Goal: Task Accomplishment & Management: Use online tool/utility

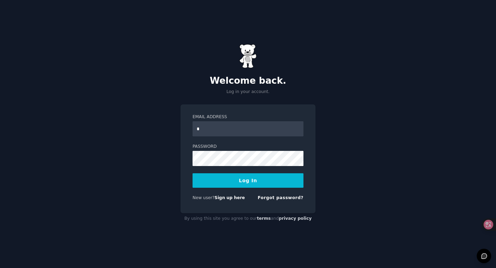
type input "**********"
click at [188, 155] on div "**********" at bounding box center [248, 158] width 135 height 109
click at [189, 156] on div "**********" at bounding box center [248, 158] width 135 height 109
click at [253, 182] on button "Log In" at bounding box center [248, 180] width 111 height 14
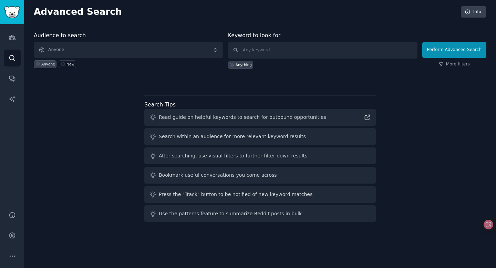
click at [140, 87] on div "Audience to search Anyone Anyone New Keyword to look for Anything Perform Advan…" at bounding box center [260, 128] width 453 height 194
click at [15, 44] on link "Audiences" at bounding box center [12, 37] width 17 height 17
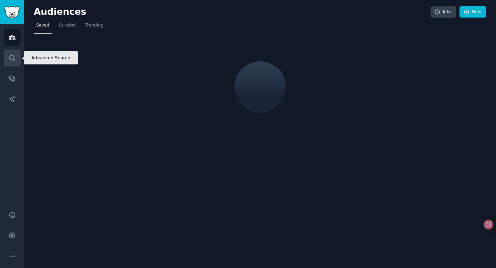
click at [11, 58] on icon "Sidebar" at bounding box center [12, 57] width 7 height 7
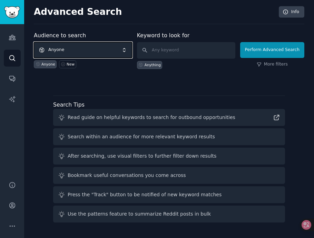
click at [88, 51] on span "Anyone" at bounding box center [83, 50] width 98 height 16
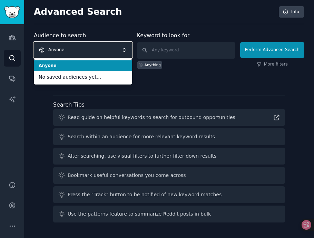
click at [88, 51] on span "Anyone" at bounding box center [83, 50] width 98 height 16
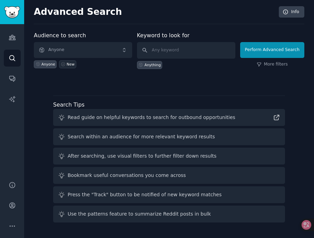
click at [67, 66] on div "New" at bounding box center [71, 64] width 8 height 5
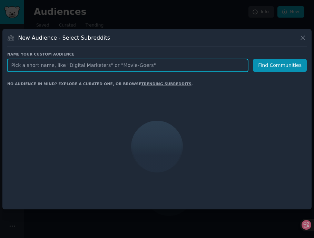
click at [65, 64] on input "text" at bounding box center [127, 65] width 241 height 13
paste input "r/skateboarding"
type input "r/skateboarding"
click button "Find Communities" at bounding box center [280, 65] width 54 height 13
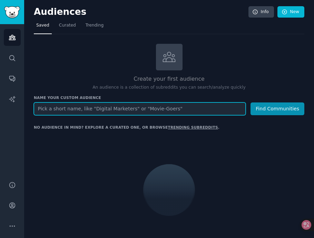
click at [120, 110] on input "text" at bounding box center [140, 108] width 212 height 13
click at [127, 110] on input "text" at bounding box center [140, 108] width 212 height 13
paste input "r/skateboarding"
type input "r/skateboarding"
click at [250, 102] on button "Find Communities" at bounding box center [277, 108] width 54 height 13
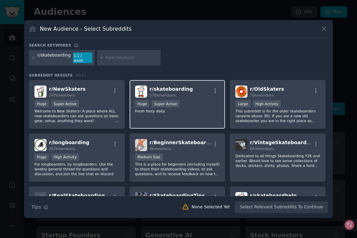
click at [196, 100] on div ">= 95th percentile for submissions / day Huge Super Active" at bounding box center [177, 104] width 85 height 9
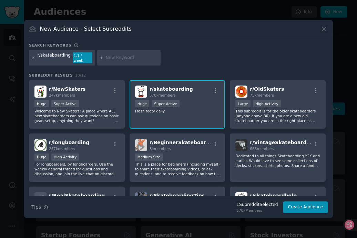
click at [183, 109] on p "Fresh footy daily." at bounding box center [177, 111] width 85 height 5
click at [201, 92] on div "r/ skateboarding 570k members" at bounding box center [177, 91] width 85 height 12
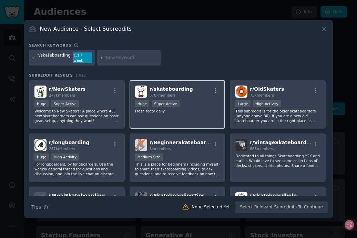
click at [153, 86] on span "r/ skateboarding" at bounding box center [171, 89] width 43 height 6
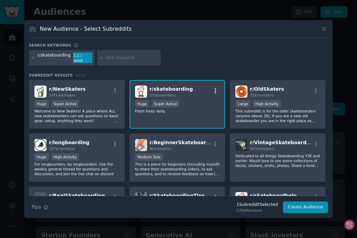
click at [214, 88] on icon "button" at bounding box center [215, 91] width 6 height 6
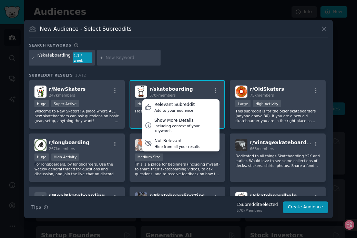
click at [192, 89] on div "r/ skateboarding 570k members Relevant Subreddit Add to your audience Show More…" at bounding box center [177, 91] width 85 height 12
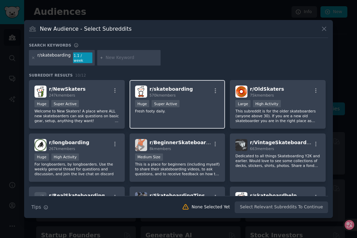
click at [164, 89] on span "r/ skateboarding" at bounding box center [171, 89] width 43 height 6
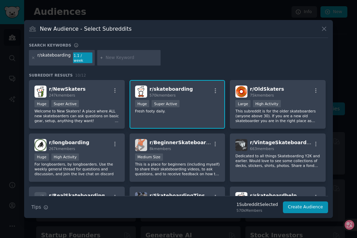
click at [164, 89] on span "r/ skateboarding" at bounding box center [171, 89] width 43 height 6
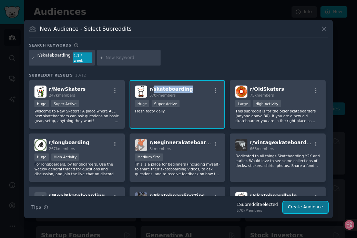
click at [308, 204] on button "Create Audience" at bounding box center [306, 207] width 46 height 12
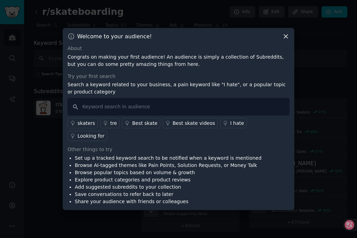
click at [287, 40] on icon at bounding box center [285, 36] width 7 height 7
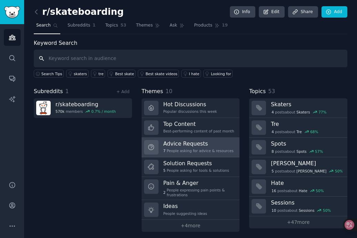
scroll to position [3, 0]
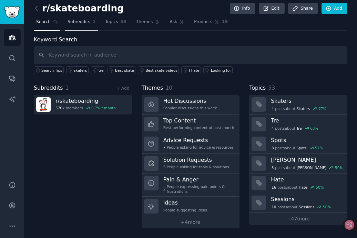
click at [83, 24] on span "Subreddits" at bounding box center [79, 22] width 23 height 6
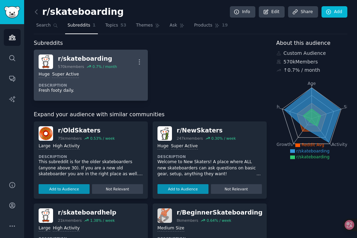
click at [103, 83] on dt "Description" at bounding box center [91, 85] width 104 height 5
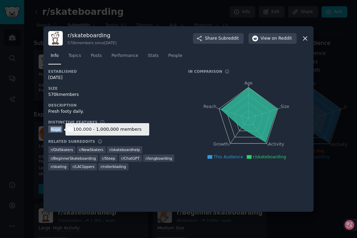
drag, startPoint x: 92, startPoint y: 130, endPoint x: 51, endPoint y: 129, distance: 41.7
click at [50, 129] on div "100,000 - 1,000,000 members Huge Super Active" at bounding box center [113, 129] width 130 height 9
copy div "Huge Super Active"
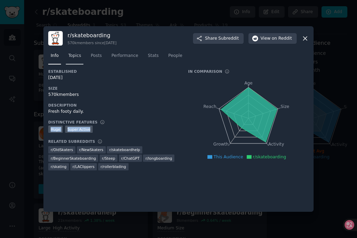
click at [77, 58] on span "Topics" at bounding box center [74, 56] width 13 height 6
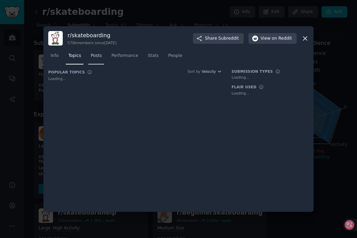
click at [92, 57] on span "Posts" at bounding box center [96, 56] width 11 height 6
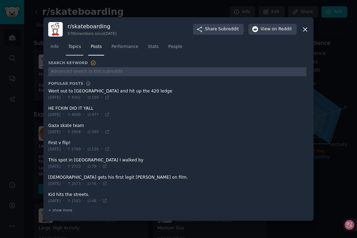
click at [78, 50] on link "Topics" at bounding box center [75, 48] width 18 height 14
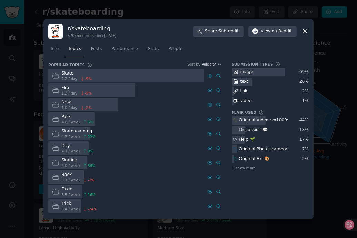
click at [306, 30] on icon at bounding box center [305, 32] width 4 height 4
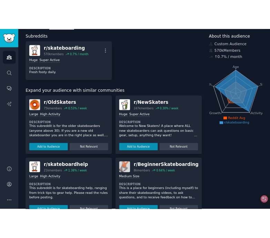
scroll to position [36, 0]
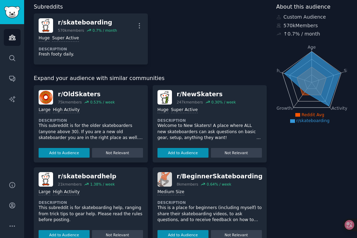
click at [238, 114] on div "Huge Super Active Description Welcome to New Skaters! A place where ALL new ska…" at bounding box center [210, 130] width 104 height 53
drag, startPoint x: 157, startPoint y: 110, endPoint x: 197, endPoint y: 110, distance: 40.3
click at [197, 110] on div ">= 95th percentile for submissions / day Huge Super Active" at bounding box center [210, 110] width 104 height 7
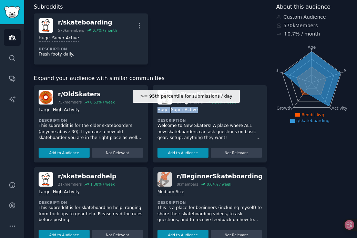
copy div "Huge Super Active"
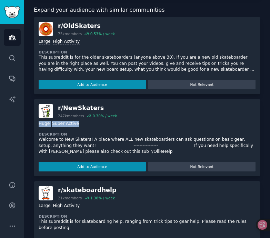
scroll to position [104, 0]
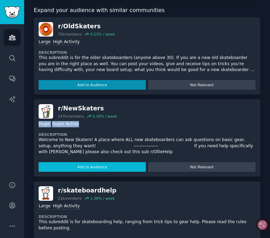
click at [110, 170] on button "Add to Audience" at bounding box center [92, 167] width 107 height 10
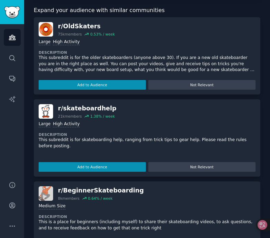
click at [75, 110] on div "r/ skateboardhelp" at bounding box center [87, 108] width 59 height 9
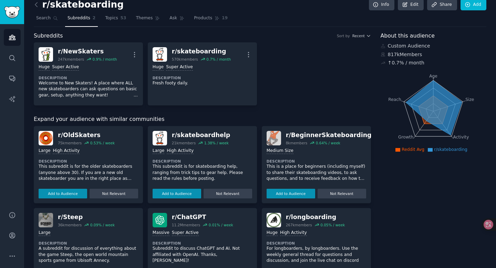
scroll to position [0, 0]
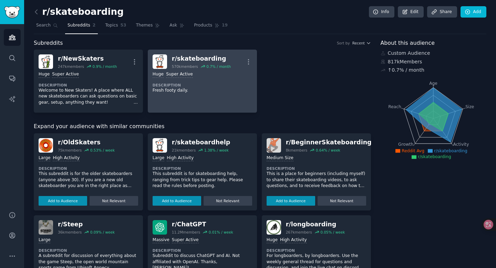
click at [195, 58] on div "r/ skateboarding" at bounding box center [201, 58] width 59 height 9
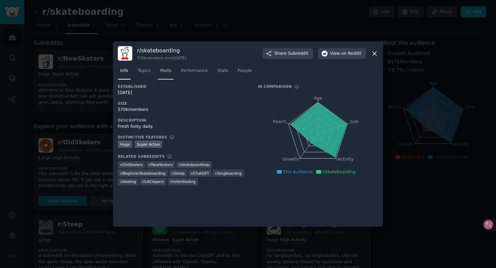
click at [171, 71] on span "Posts" at bounding box center [165, 71] width 11 height 6
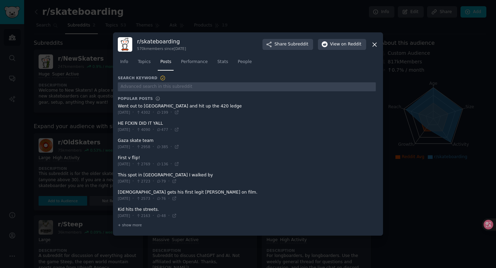
click at [189, 72] on div "Info Topics Posts Performance Stats People" at bounding box center [248, 63] width 261 height 23
click at [193, 64] on span "Performance" at bounding box center [194, 62] width 27 height 6
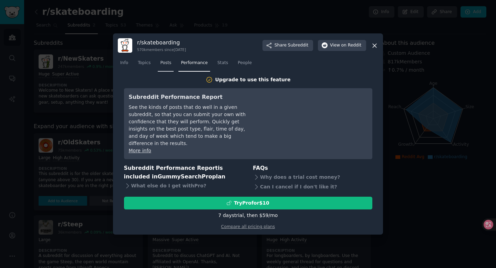
click at [170, 66] on span "Posts" at bounding box center [165, 63] width 11 height 6
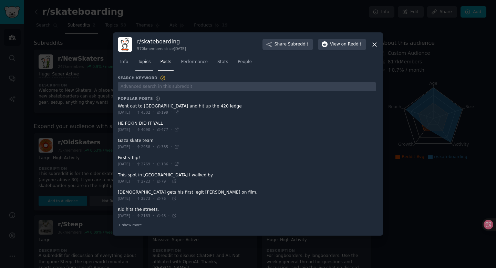
click at [144, 62] on span "Topics" at bounding box center [144, 62] width 13 height 6
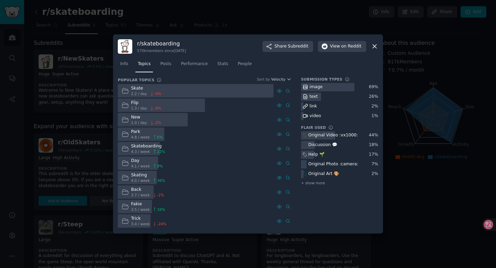
click at [376, 48] on icon at bounding box center [375, 47] width 4 height 4
click at [375, 49] on icon at bounding box center [374, 46] width 7 height 7
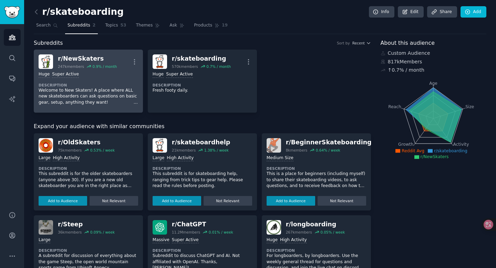
click at [78, 58] on div "r/ NewSkaters" at bounding box center [87, 58] width 59 height 9
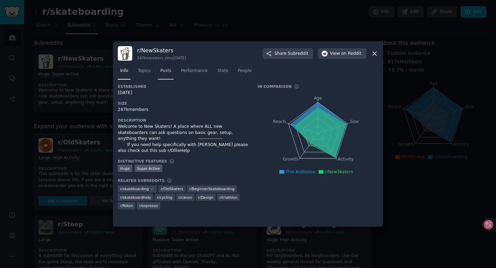
click at [167, 72] on span "Posts" at bounding box center [165, 71] width 11 height 6
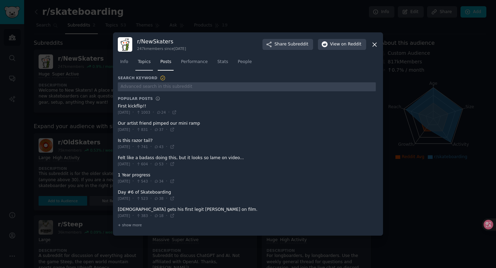
click at [141, 75] on h3 "Search Keyword" at bounding box center [142, 78] width 48 height 6
click at [147, 60] on span "Topics" at bounding box center [144, 62] width 13 height 6
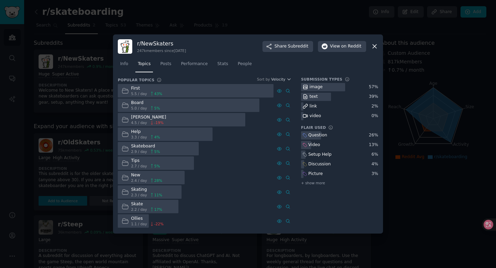
click at [377, 46] on icon at bounding box center [374, 46] width 7 height 7
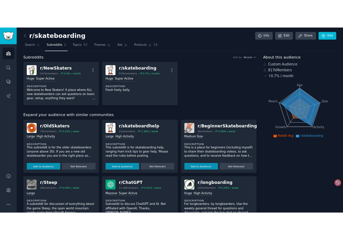
scroll to position [29, 0]
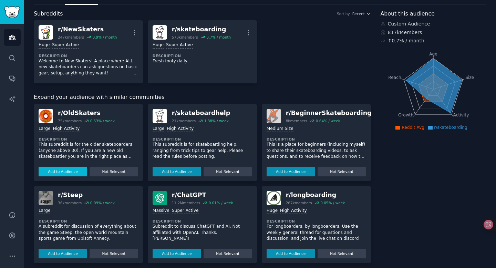
click at [73, 175] on button "Add to Audience" at bounding box center [63, 172] width 49 height 10
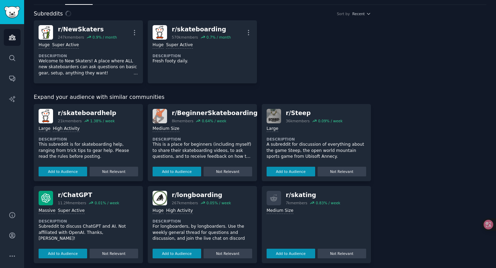
click at [74, 113] on div "r/ skateboardhelp" at bounding box center [87, 113] width 59 height 9
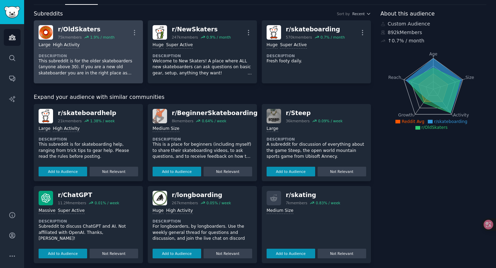
click at [71, 28] on div "r/ OldSkaters" at bounding box center [86, 29] width 57 height 9
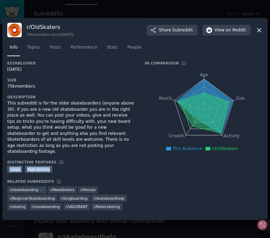
drag, startPoint x: 10, startPoint y: 164, endPoint x: 54, endPoint y: 162, distance: 44.5
click at [54, 165] on div ">= 80th percentile for submissions / day Large High Activity" at bounding box center [71, 169] width 128 height 9
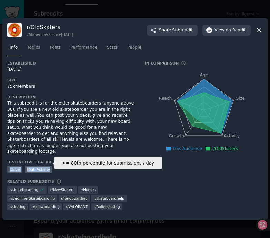
copy div "Large High Activity"
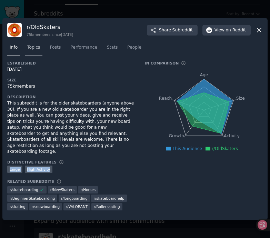
click at [31, 51] on span "Topics" at bounding box center [33, 47] width 13 height 6
click at [31, 51] on link "Topics" at bounding box center [34, 49] width 18 height 14
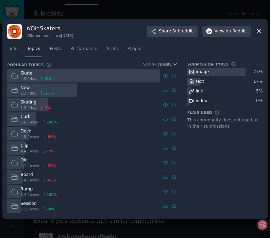
click at [243, 123] on div "This community does not use flair in their submissions" at bounding box center [224, 123] width 75 height 12
click at [211, 49] on nav "Info Topics Posts Performance Stats People" at bounding box center [134, 50] width 255 height 14
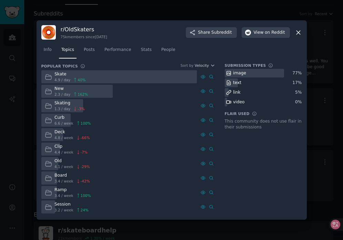
click at [297, 34] on icon at bounding box center [298, 32] width 7 height 7
click at [301, 32] on icon at bounding box center [298, 32] width 7 height 7
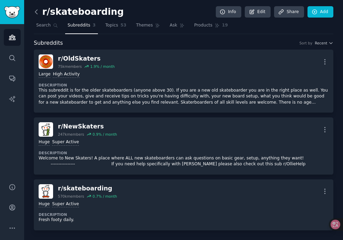
click at [35, 10] on icon at bounding box center [36, 11] width 7 height 7
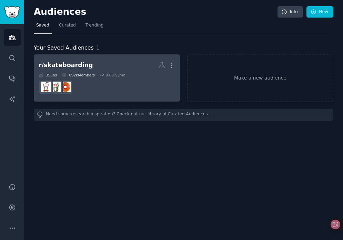
click at [116, 91] on div at bounding box center [107, 87] width 137 height 14
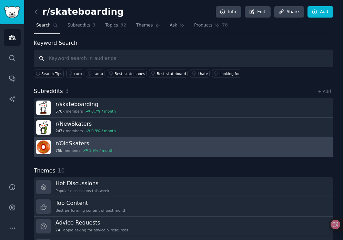
paste input "r/family"
type input "r/family"
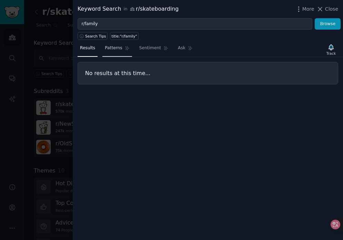
click at [120, 47] on span "Patterns" at bounding box center [113, 48] width 17 height 6
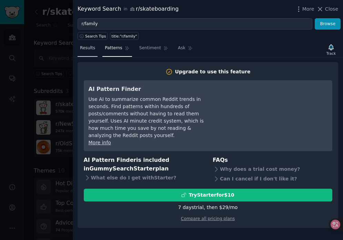
click at [92, 52] on link "Results" at bounding box center [88, 50] width 20 height 14
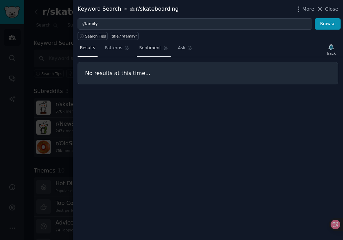
click at [147, 49] on span "Sentiment" at bounding box center [150, 48] width 22 height 6
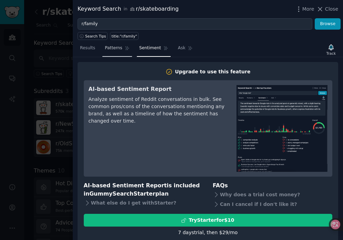
click at [108, 54] on link "Patterns" at bounding box center [116, 50] width 29 height 14
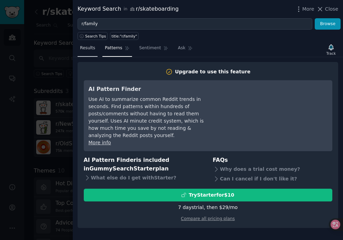
click at [85, 52] on link "Results" at bounding box center [88, 50] width 20 height 14
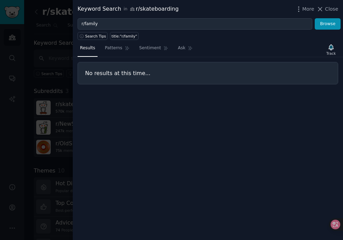
click at [63, 38] on div at bounding box center [171, 120] width 343 height 240
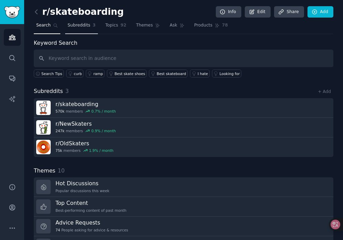
click at [82, 26] on span "Subreddits" at bounding box center [79, 25] width 23 height 6
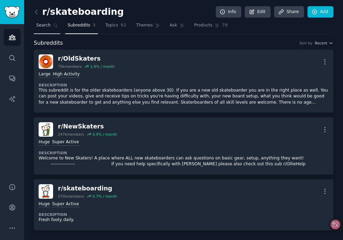
click at [44, 29] on link "Search" at bounding box center [47, 27] width 27 height 14
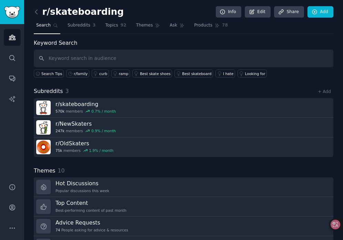
click at [81, 62] on input "text" at bounding box center [184, 59] width 300 height 18
click at [80, 74] on div "r/family" at bounding box center [81, 73] width 14 height 5
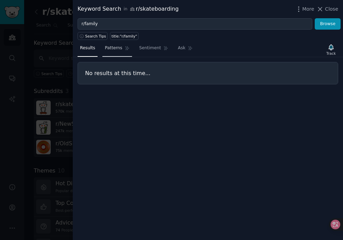
click at [110, 48] on span "Patterns" at bounding box center [113, 48] width 17 height 6
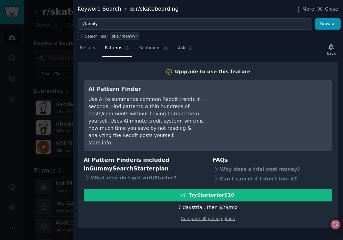
click at [121, 34] on div "title:"r/family"" at bounding box center [125, 36] width 26 height 5
type input "title:"r/family""
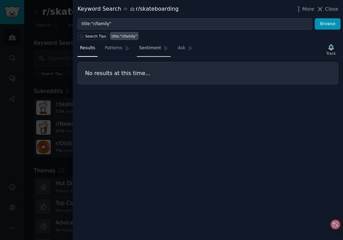
click at [152, 48] on span "Sentiment" at bounding box center [150, 48] width 22 height 6
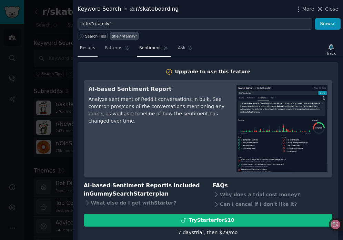
click at [92, 50] on span "Results" at bounding box center [87, 48] width 15 height 6
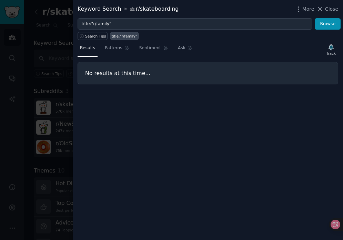
click at [55, 36] on div at bounding box center [171, 120] width 343 height 240
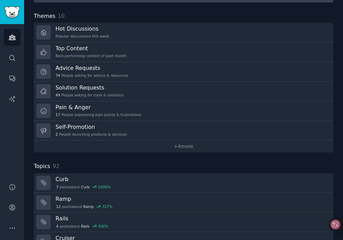
scroll to position [227, 0]
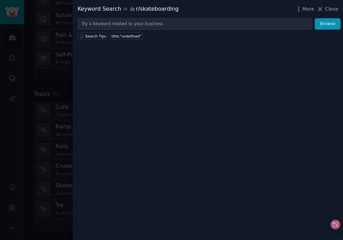
click at [54, 70] on div at bounding box center [171, 120] width 343 height 240
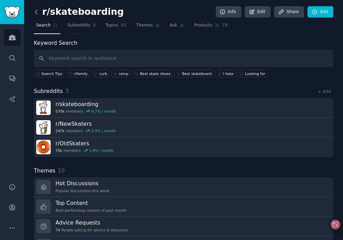
click at [38, 12] on icon at bounding box center [36, 11] width 7 height 7
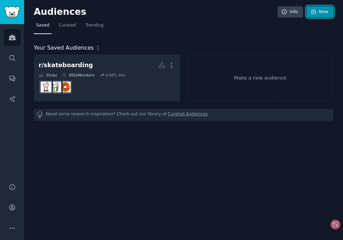
click at [322, 15] on link "New" at bounding box center [319, 12] width 27 height 12
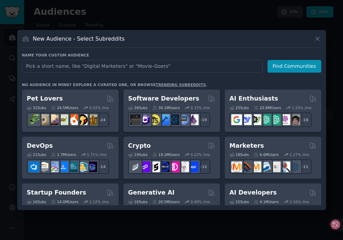
click at [156, 67] on input "text" at bounding box center [142, 66] width 241 height 13
type input "r/family"
click button "Find Communities" at bounding box center [295, 66] width 54 height 13
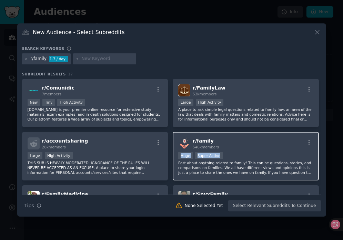
drag, startPoint x: 180, startPoint y: 155, endPoint x: 221, endPoint y: 154, distance: 41.4
click at [221, 154] on div ">= 95th percentile for submissions / day Huge Super Active" at bounding box center [245, 156] width 135 height 9
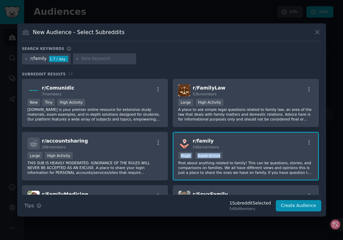
copy div "Huge Super Active"
click at [202, 143] on span "r/ family" at bounding box center [203, 141] width 21 height 6
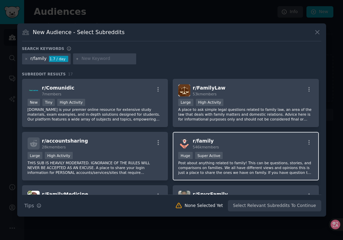
click at [201, 140] on span "r/ family" at bounding box center [203, 141] width 21 height 6
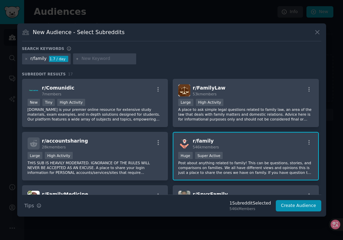
click at [275, 145] on div "r/ family 546k members" at bounding box center [245, 144] width 135 height 12
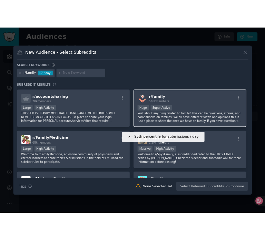
scroll to position [54, 0]
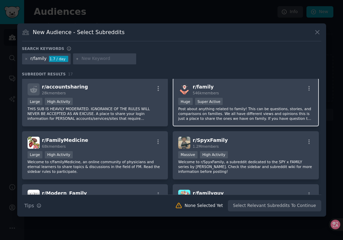
click at [201, 87] on span "r/ family" at bounding box center [203, 87] width 21 height 6
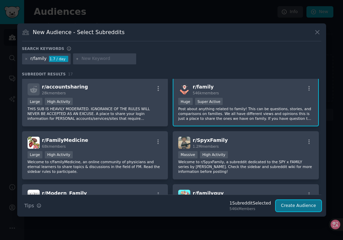
click at [295, 205] on button "Create Audience" at bounding box center [299, 206] width 46 height 12
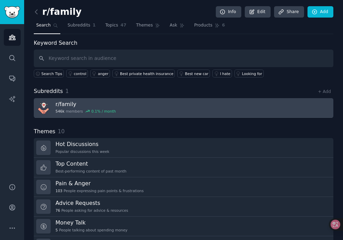
click at [60, 108] on h3 "r/ family" at bounding box center [86, 104] width 60 height 7
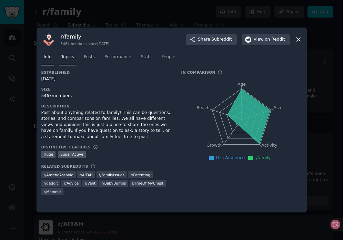
click at [71, 59] on span "Topics" at bounding box center [67, 57] width 13 height 6
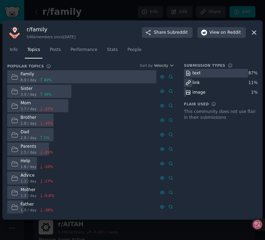
click at [255, 32] on icon at bounding box center [253, 32] width 7 height 7
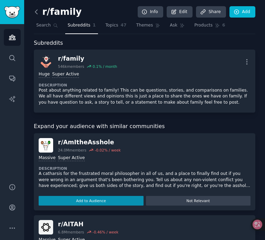
click at [36, 13] on icon at bounding box center [36, 12] width 2 height 4
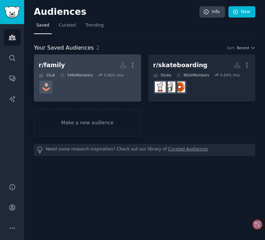
click at [88, 77] on div "546k Members" at bounding box center [76, 75] width 33 height 5
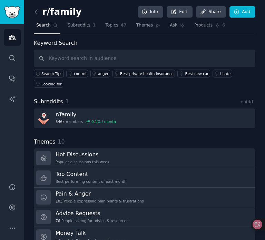
click at [92, 56] on input "text" at bounding box center [144, 59] width 221 height 18
type input "h"
paste input "r/daddit"
type input "r/daddit"
click at [38, 13] on icon at bounding box center [36, 11] width 7 height 7
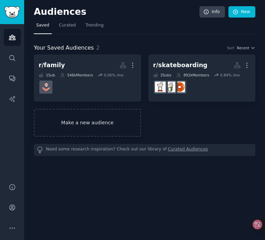
click at [89, 118] on link "Make a new audience" at bounding box center [87, 123] width 107 height 28
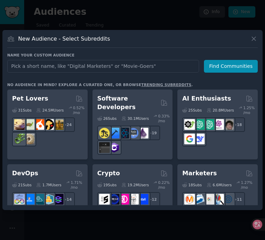
click at [115, 71] on input "text" at bounding box center [103, 66] width 192 height 13
type input "r/daddit"
click button "Find Communities" at bounding box center [231, 66] width 54 height 13
click at [84, 68] on input "text" at bounding box center [103, 66] width 192 height 13
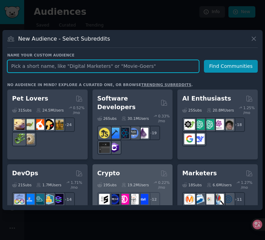
paste input "r/daddit"
type input "r/daddit"
click button "Find Communities" at bounding box center [231, 66] width 54 height 13
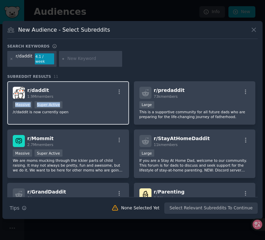
drag, startPoint x: 16, startPoint y: 102, endPoint x: 62, endPoint y: 101, distance: 46.5
click at [62, 101] on div ">= 95th percentile for submissions / day Massive Super Active" at bounding box center [68, 105] width 111 height 9
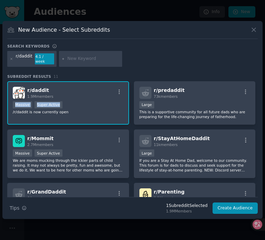
copy div "Massive Super Active"
click at [32, 94] on div "1.9M members" at bounding box center [40, 96] width 26 height 5
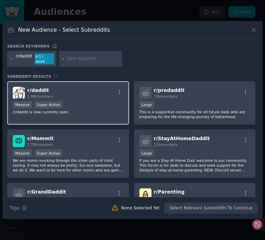
click at [34, 88] on span "r/ daddit" at bounding box center [38, 91] width 22 height 6
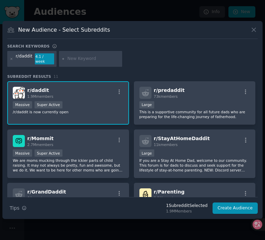
click at [35, 89] on span "r/ daddit" at bounding box center [38, 91] width 22 height 6
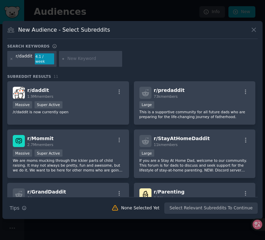
click at [220, 208] on div "Search Tips Tips None Selected Yet Select Relevant Subreddits To Continue" at bounding box center [132, 205] width 250 height 17
click at [193, 206] on div "Search Tips Tips None Selected Yet Select Relevant Subreddits To Continue" at bounding box center [132, 205] width 250 height 17
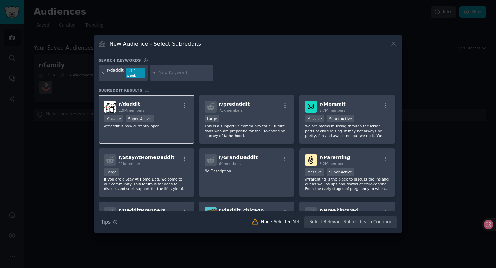
click at [134, 102] on span "r/ daddit" at bounding box center [130, 104] width 22 height 6
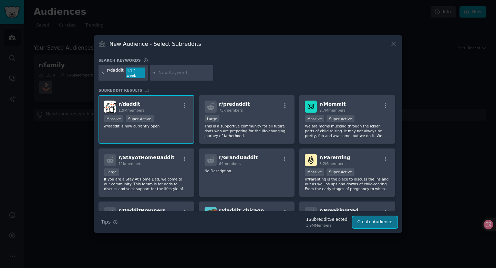
click at [366, 222] on button "Create Audience" at bounding box center [376, 222] width 46 height 12
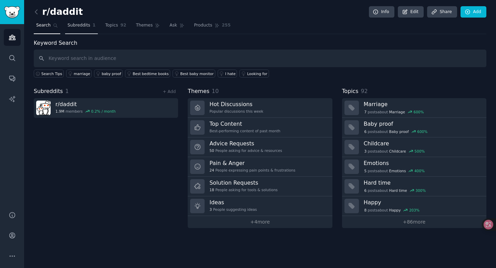
click at [88, 23] on span "Subreddits" at bounding box center [79, 25] width 23 height 6
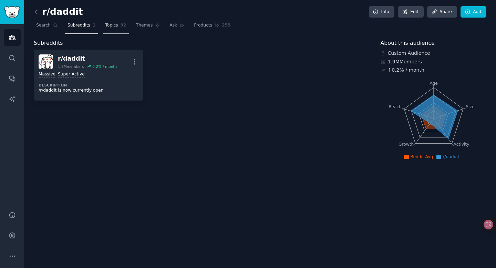
click at [105, 25] on span "Topics" at bounding box center [111, 25] width 13 height 6
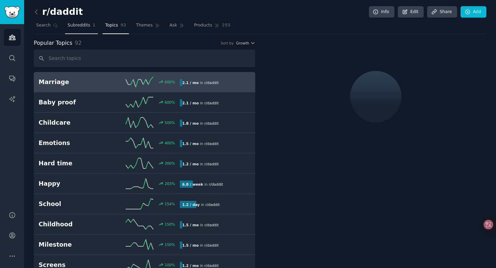
click at [80, 26] on span "Subreddits" at bounding box center [79, 25] width 23 height 6
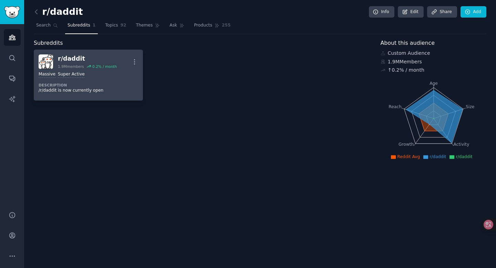
click at [68, 61] on div "r/ daddit" at bounding box center [87, 58] width 59 height 9
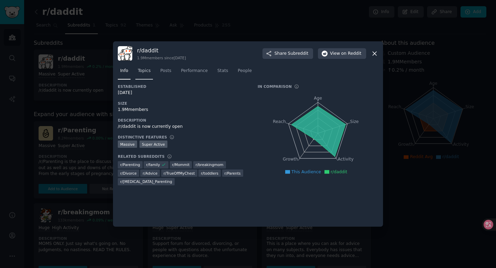
click at [146, 71] on span "Topics" at bounding box center [144, 71] width 13 height 6
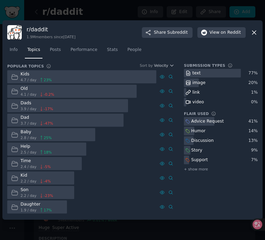
click at [258, 32] on div "r/ daddit 1.9M members since [DATE] Share Subreddit View on Reddit Info Topics …" at bounding box center [132, 120] width 260 height 200
click at [253, 32] on icon at bounding box center [254, 33] width 4 height 4
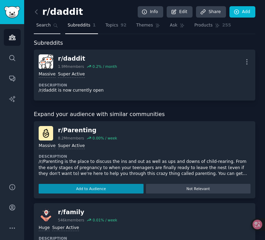
click at [44, 26] on span "Search" at bounding box center [43, 25] width 14 height 6
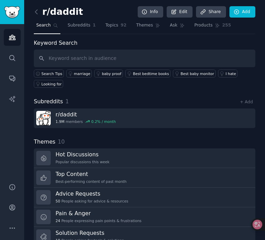
click at [96, 63] on input "text" at bounding box center [144, 59] width 221 height 18
type input "[URL][DOMAIN_NAME]"
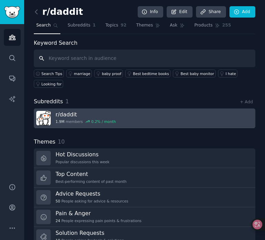
paste input "r/parenting"
type input "r/parenting"
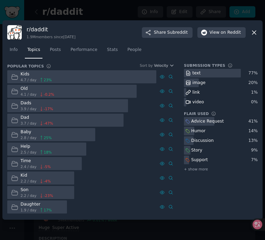
click at [252, 32] on icon at bounding box center [253, 32] width 7 height 7
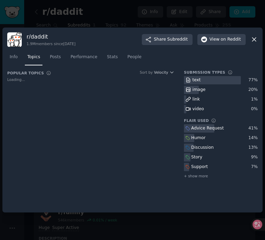
click at [90, 18] on div at bounding box center [132, 120] width 265 height 240
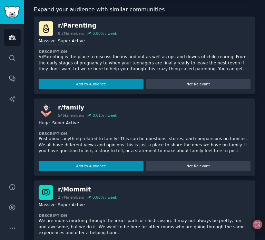
scroll to position [107, 0]
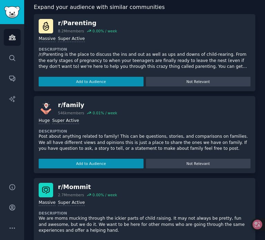
click at [169, 119] on div "Huge Super Active" at bounding box center [145, 121] width 212 height 7
click at [70, 105] on div "r/ family" at bounding box center [87, 105] width 59 height 9
click at [49, 115] on div "Huge Super Active Description Post about anything related to family! This can b…" at bounding box center [145, 141] width 212 height 53
click at [47, 110] on img at bounding box center [46, 108] width 14 height 14
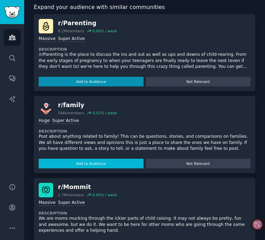
click at [109, 166] on button "Add to Audience" at bounding box center [91, 164] width 105 height 10
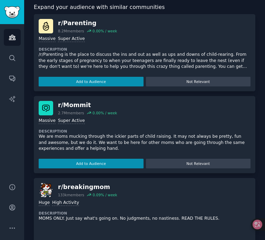
scroll to position [0, 0]
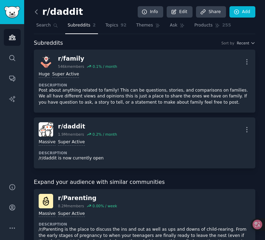
click at [37, 11] on icon at bounding box center [36, 11] width 7 height 7
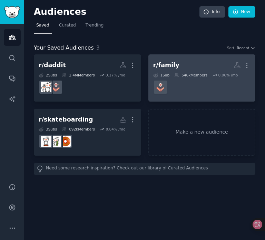
click at [186, 86] on div at bounding box center [202, 87] width 98 height 14
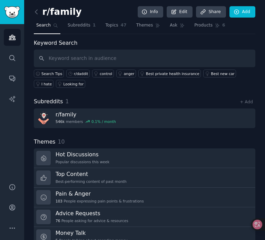
click at [114, 58] on input "text" at bounding box center [144, 59] width 221 height 18
type input "r/parenting"
click at [39, 8] on icon at bounding box center [36, 11] width 7 height 7
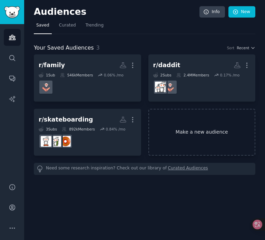
click at [188, 143] on link "Make a new audience" at bounding box center [201, 132] width 107 height 47
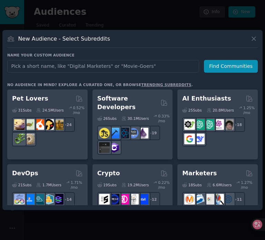
click at [125, 68] on input "text" at bounding box center [103, 66] width 192 height 13
type input "r/parenting"
click button "Find Communities" at bounding box center [231, 66] width 54 height 13
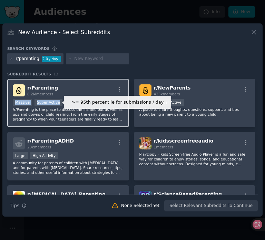
drag, startPoint x: 15, startPoint y: 102, endPoint x: 60, endPoint y: 101, distance: 45.2
click at [60, 101] on div ">= 95th percentile for submissions / day Massive Super Active" at bounding box center [68, 103] width 111 height 9
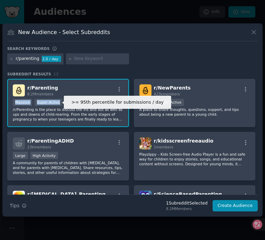
copy div "Massive Super Active"
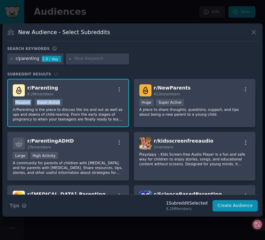
click at [43, 90] on span "r/ Parenting" at bounding box center [42, 88] width 31 height 6
click at [29, 88] on span "r/ Parenting" at bounding box center [42, 88] width 31 height 6
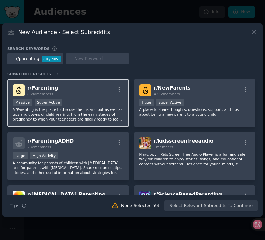
click at [84, 107] on p "/r/Parenting is the place to discuss the ins and out as well as ups and downs o…" at bounding box center [68, 114] width 111 height 14
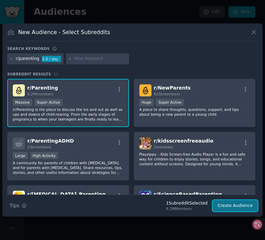
click at [241, 201] on button "Create Audience" at bounding box center [235, 206] width 46 height 12
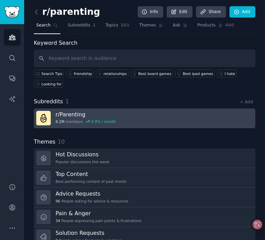
click at [69, 114] on h3 "r/ Parenting" at bounding box center [86, 114] width 60 height 7
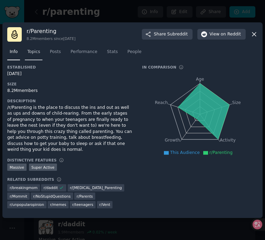
click at [36, 55] on link "Topics" at bounding box center [34, 54] width 18 height 14
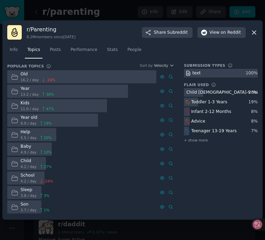
click at [253, 33] on icon at bounding box center [254, 33] width 4 height 4
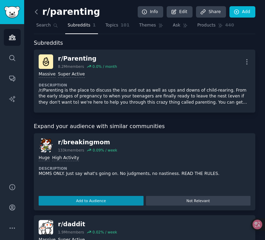
click at [38, 13] on icon at bounding box center [36, 11] width 7 height 7
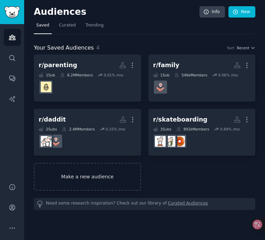
click at [94, 176] on link "Make a new audience" at bounding box center [87, 177] width 107 height 28
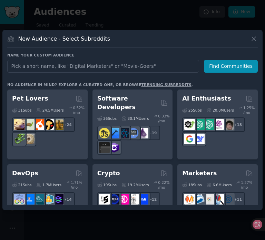
click at [111, 68] on input "text" at bounding box center [103, 66] width 192 height 13
type input "[URL][DOMAIN_NAME]"
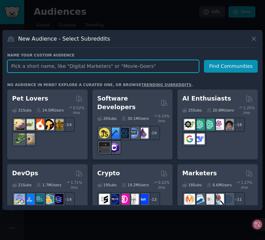
click at [67, 67] on input "text" at bounding box center [103, 66] width 192 height 13
paste input "r/OpenDogTraining"
type input "r/OpenDogTraining"
click button "Find Communities" at bounding box center [231, 66] width 54 height 13
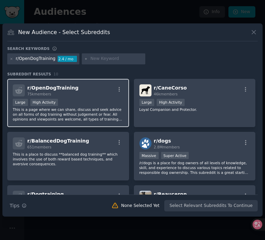
click at [70, 97] on div "r/ OpenDogTraining 75k members Large High Activity This is a page where we can …" at bounding box center [68, 103] width 122 height 49
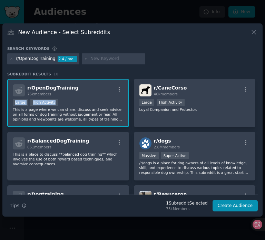
drag, startPoint x: 16, startPoint y: 103, endPoint x: 57, endPoint y: 103, distance: 40.7
click at [57, 103] on div ">= 80th percentile for submissions / day Large High Activity" at bounding box center [68, 103] width 111 height 9
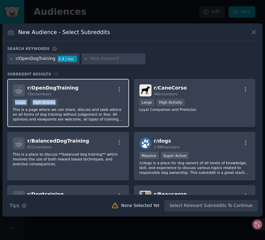
copy div "Large High Activity"
click at [87, 98] on div "r/ OpenDogTraining 75k members >= 80th percentile for submissions / day Large H…" at bounding box center [68, 103] width 122 height 49
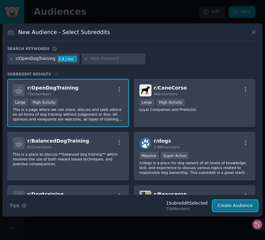
click at [238, 205] on button "Create Audience" at bounding box center [235, 206] width 46 height 12
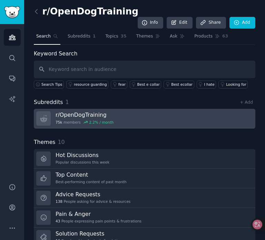
click at [72, 111] on h3 "r/ OpenDogTraining" at bounding box center [85, 114] width 58 height 7
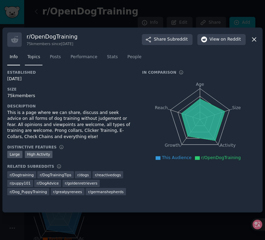
click at [37, 59] on span "Topics" at bounding box center [33, 57] width 13 height 6
